Goal: Information Seeking & Learning: Learn about a topic

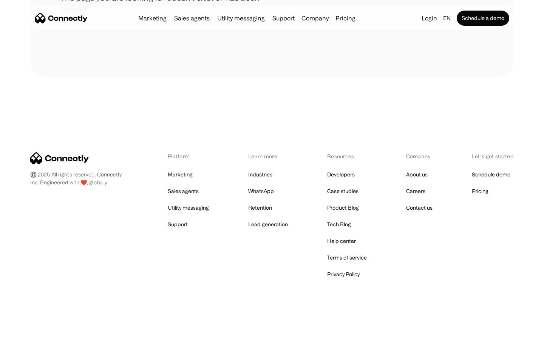
scroll to position [138, 0]
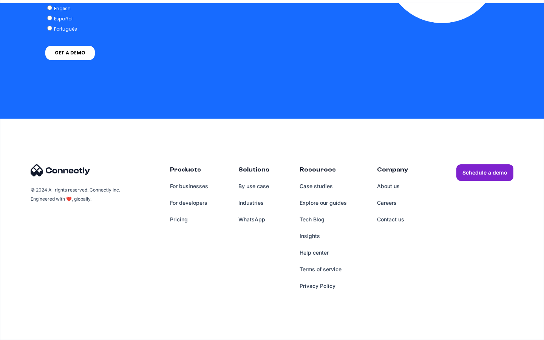
scroll to position [3111, 0]
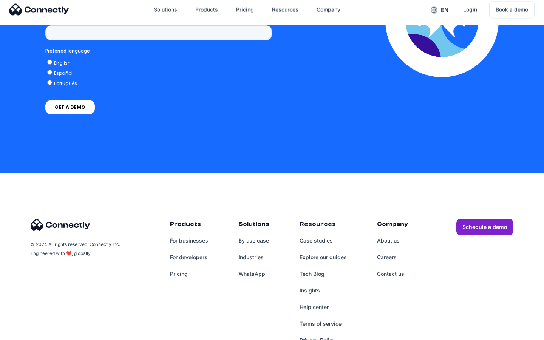
scroll to position [2201, 0]
